Goal: Task Accomplishment & Management: Use online tool/utility

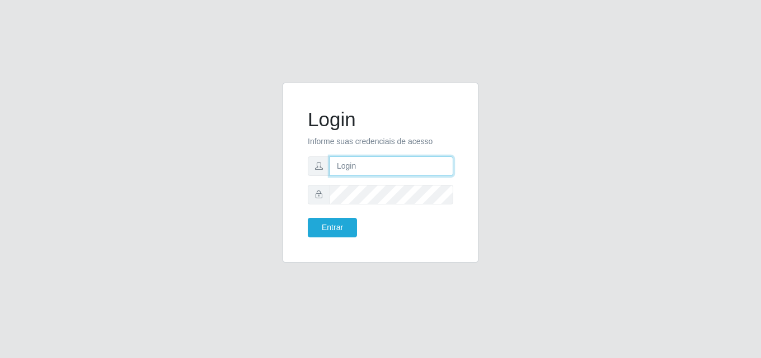
click at [365, 158] on input "text" at bounding box center [391, 167] width 124 height 20
type input "[EMAIL_ADDRESS][DOMAIN_NAME]"
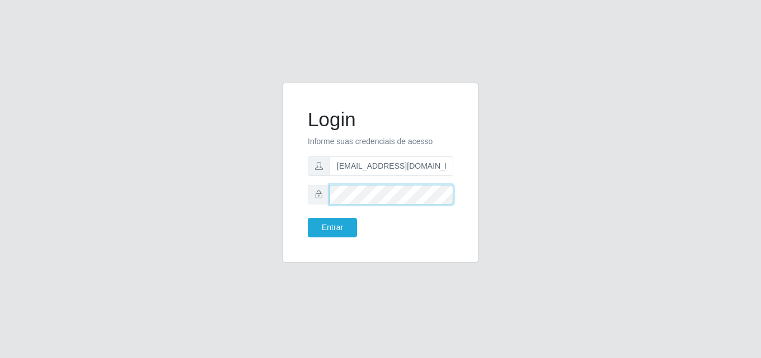
click at [308, 218] on button "Entrar" at bounding box center [332, 228] width 49 height 20
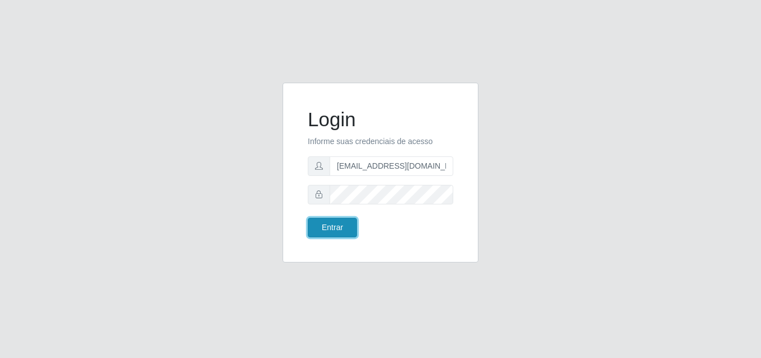
click at [323, 228] on button "Entrar" at bounding box center [332, 228] width 49 height 20
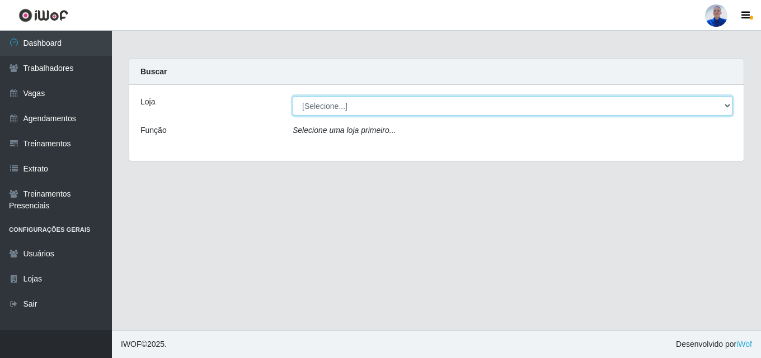
click at [365, 106] on select "[Selecione...] Supermercado [GEOGRAPHIC_DATA]" at bounding box center [512, 106] width 440 height 20
select select "165"
click at [292, 96] on select "[Selecione...] Supermercado [GEOGRAPHIC_DATA]" at bounding box center [512, 106] width 440 height 20
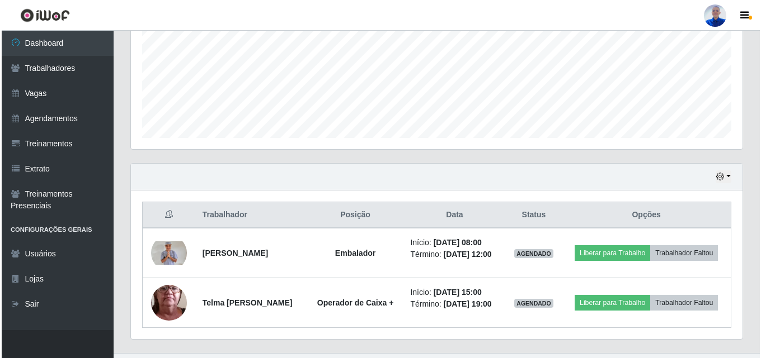
scroll to position [285, 0]
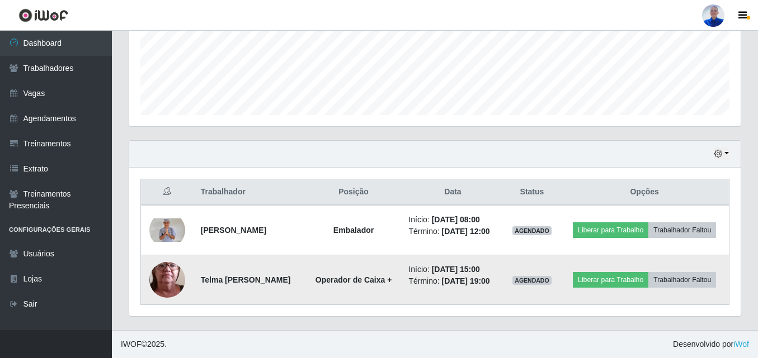
click at [167, 285] on img at bounding box center [167, 279] width 36 height 79
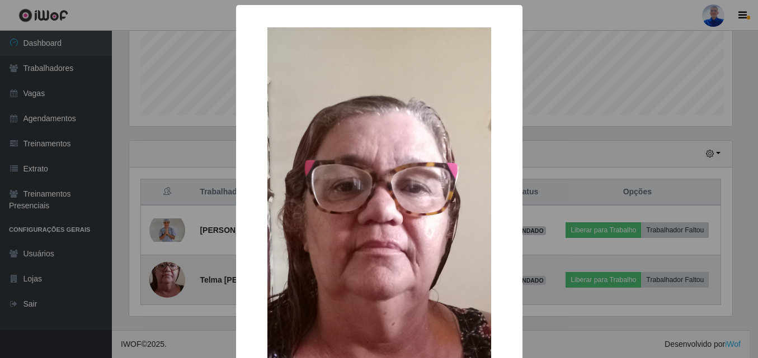
scroll to position [232, 606]
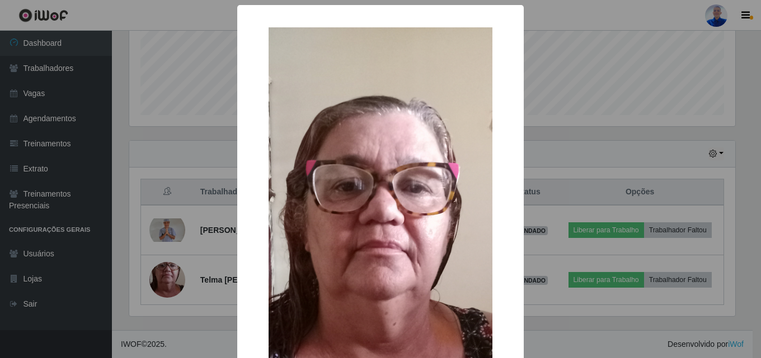
click at [177, 295] on div "× OK Cancel" at bounding box center [380, 179] width 761 height 358
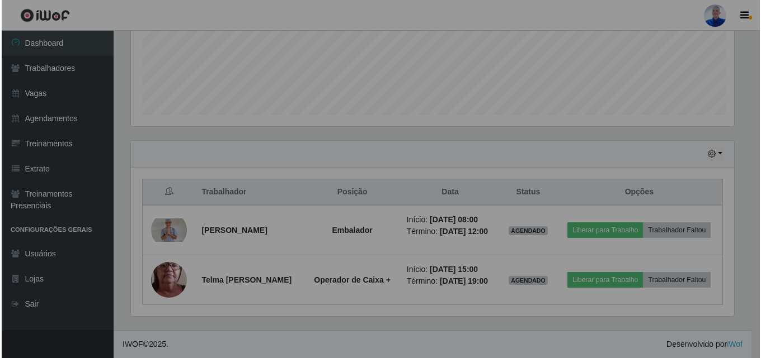
scroll to position [232, 611]
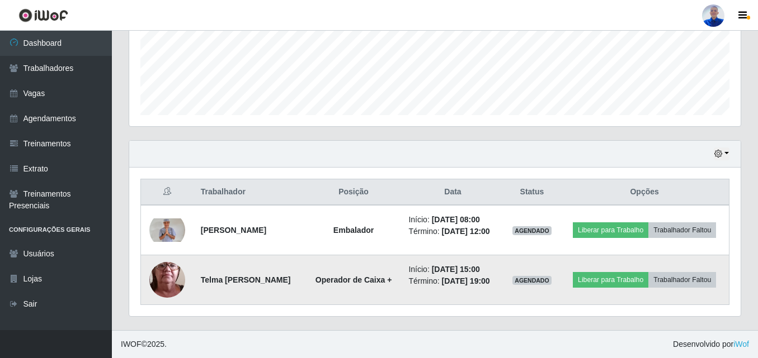
click at [173, 283] on img at bounding box center [167, 279] width 36 height 79
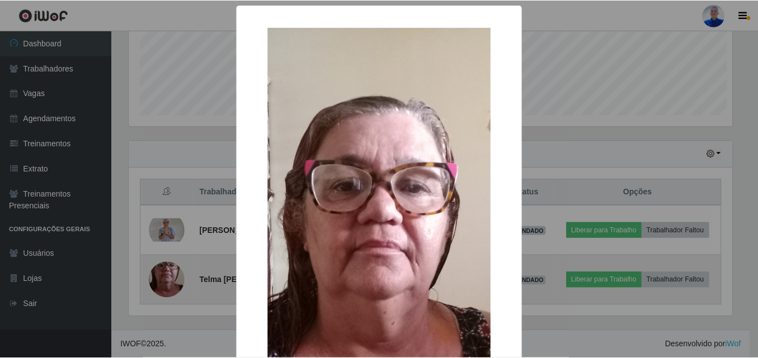
scroll to position [232, 606]
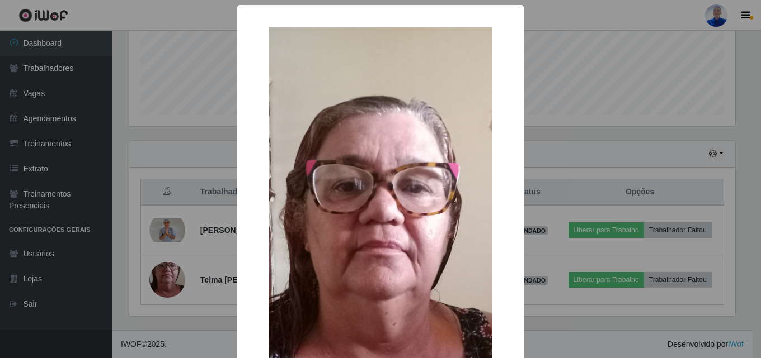
click at [185, 300] on div "× OK Cancel" at bounding box center [380, 179] width 761 height 358
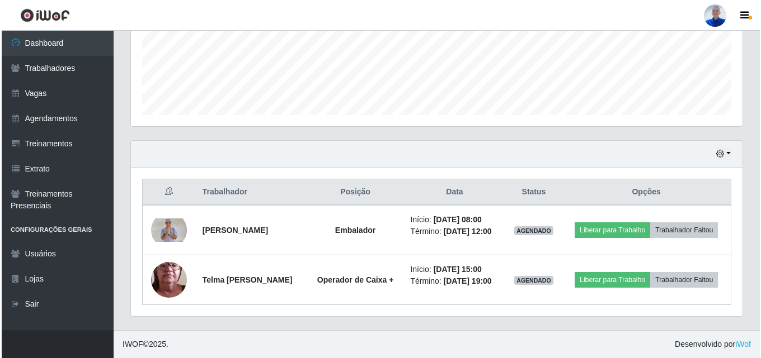
scroll to position [232, 611]
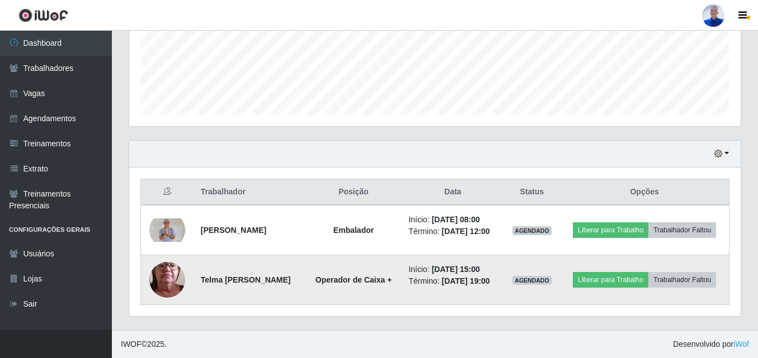
click at [169, 276] on img at bounding box center [167, 279] width 36 height 79
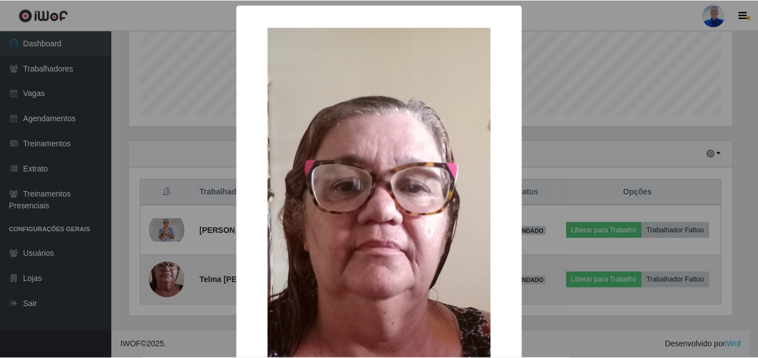
scroll to position [232, 606]
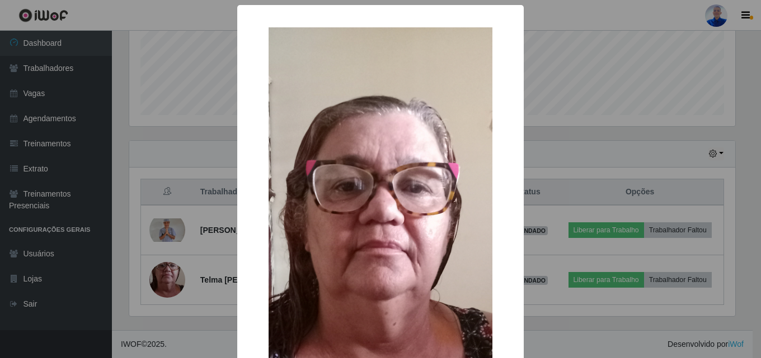
click at [188, 303] on div "× OK Cancel" at bounding box center [380, 179] width 761 height 358
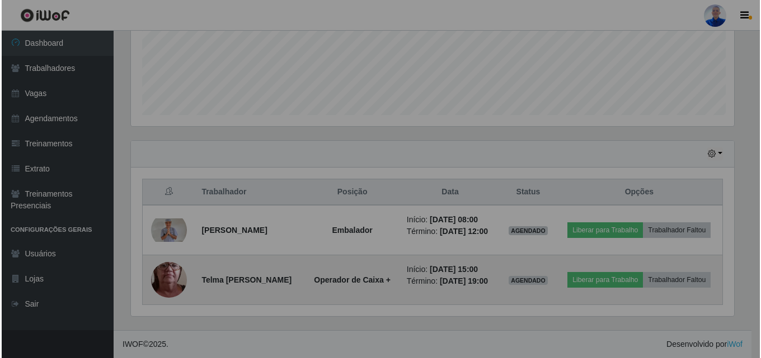
scroll to position [232, 611]
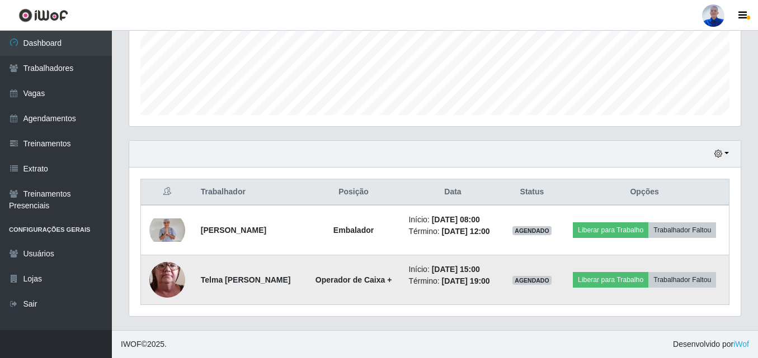
click at [176, 282] on img at bounding box center [167, 279] width 36 height 79
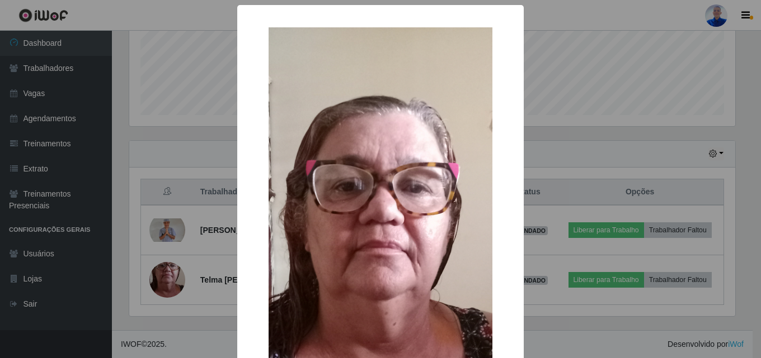
click at [89, 287] on div "× OK Cancel" at bounding box center [380, 179] width 761 height 358
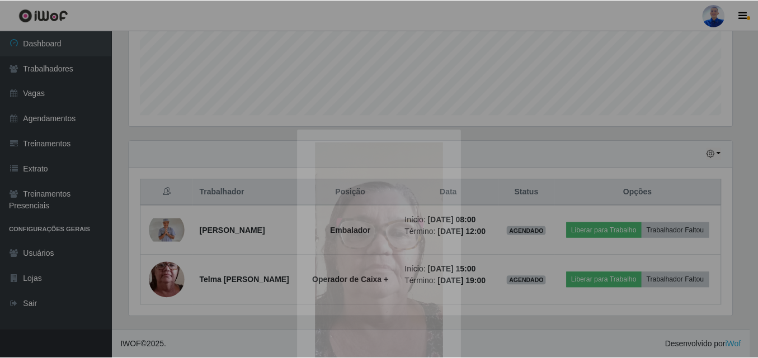
scroll to position [232, 611]
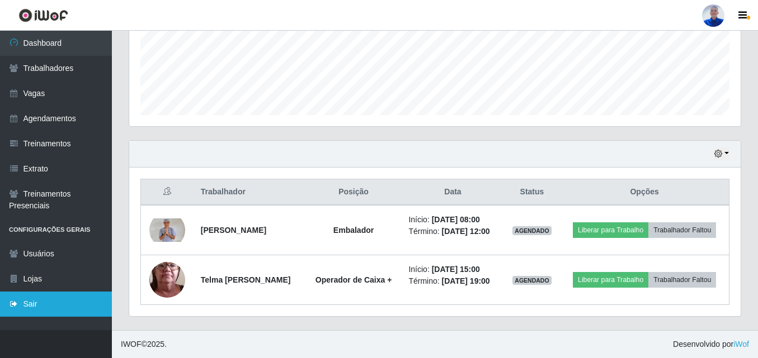
click at [23, 315] on link "Sair" at bounding box center [56, 304] width 112 height 25
